Goal: Information Seeking & Learning: Learn about a topic

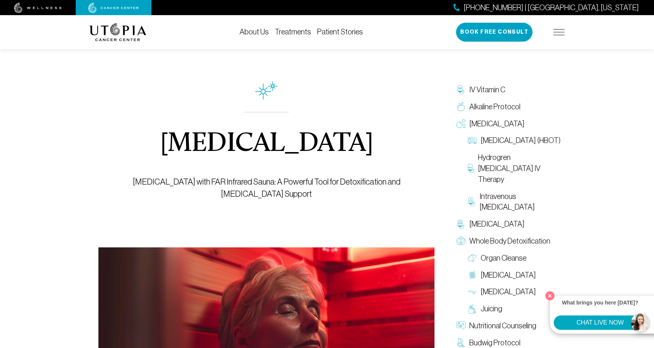
click at [301, 31] on link "Treatments" at bounding box center [293, 32] width 36 height 8
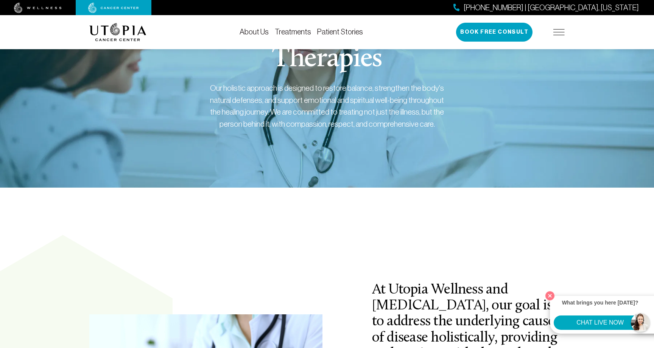
click at [297, 31] on link "Treatments" at bounding box center [293, 32] width 36 height 8
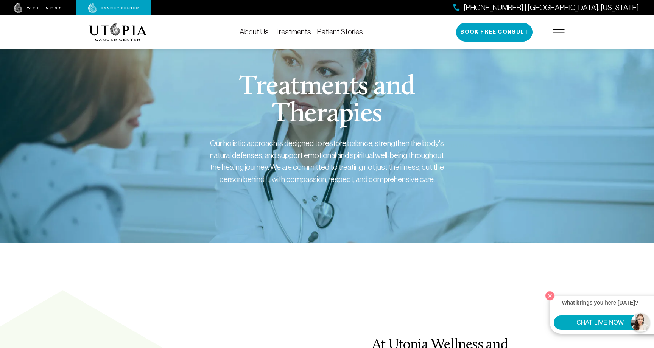
click at [293, 32] on link "Treatments" at bounding box center [293, 32] width 36 height 8
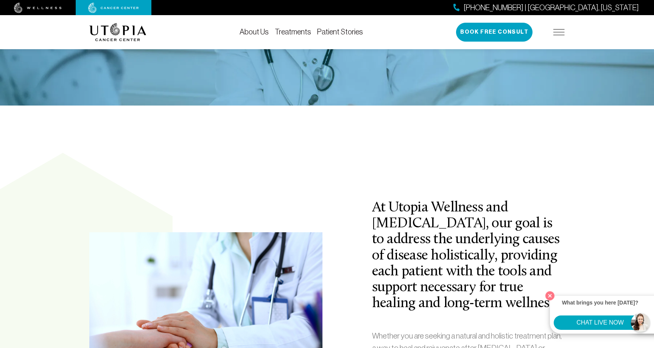
scroll to position [139, 0]
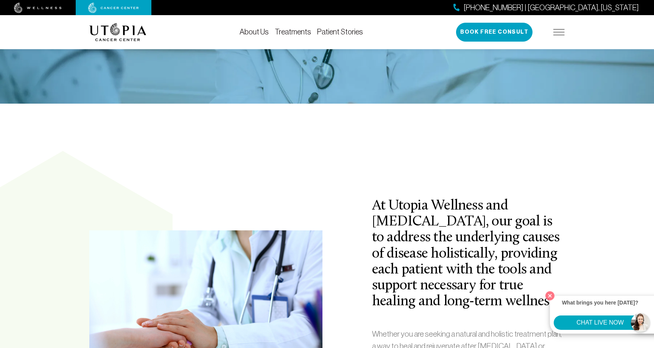
click at [298, 33] on link "Treatments" at bounding box center [293, 32] width 36 height 8
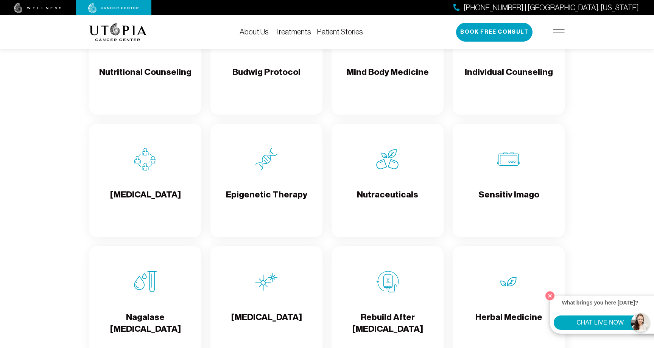
scroll to position [1209, 0]
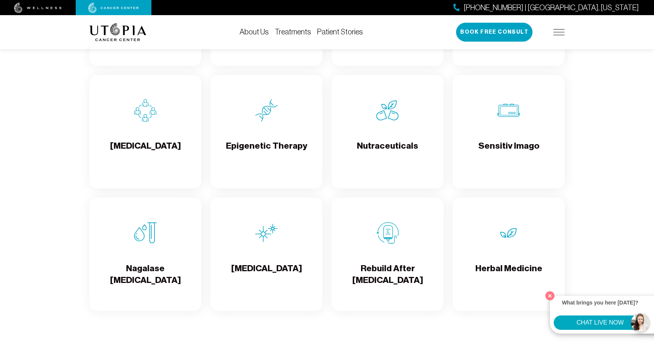
click at [162, 248] on div "Nagalase [MEDICAL_DATA]" at bounding box center [145, 255] width 112 height 114
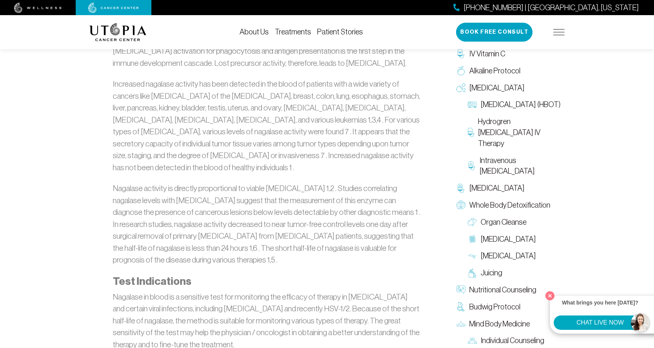
scroll to position [684, 0]
